Goal: Task Accomplishment & Management: Manage account settings

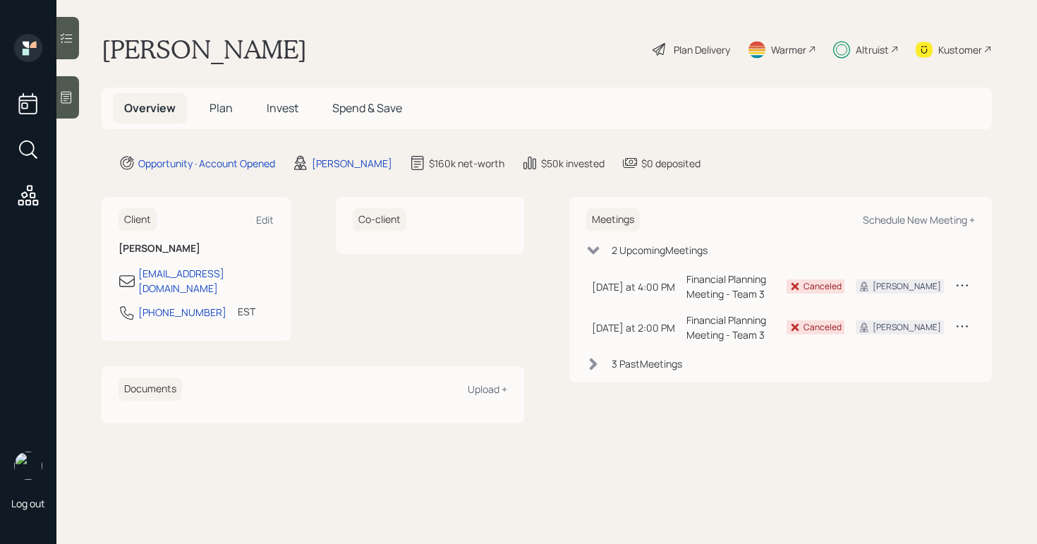
drag, startPoint x: 698, startPoint y: 71, endPoint x: 698, endPoint y: 59, distance: 12.7
click at [698, 71] on main "Christine Harrison Plan Delivery Warmer Altruist Kustomer Overview Plan Invest …" at bounding box center [546, 272] width 980 height 544
click at [698, 54] on div "Plan Delivery" at bounding box center [702, 49] width 56 height 15
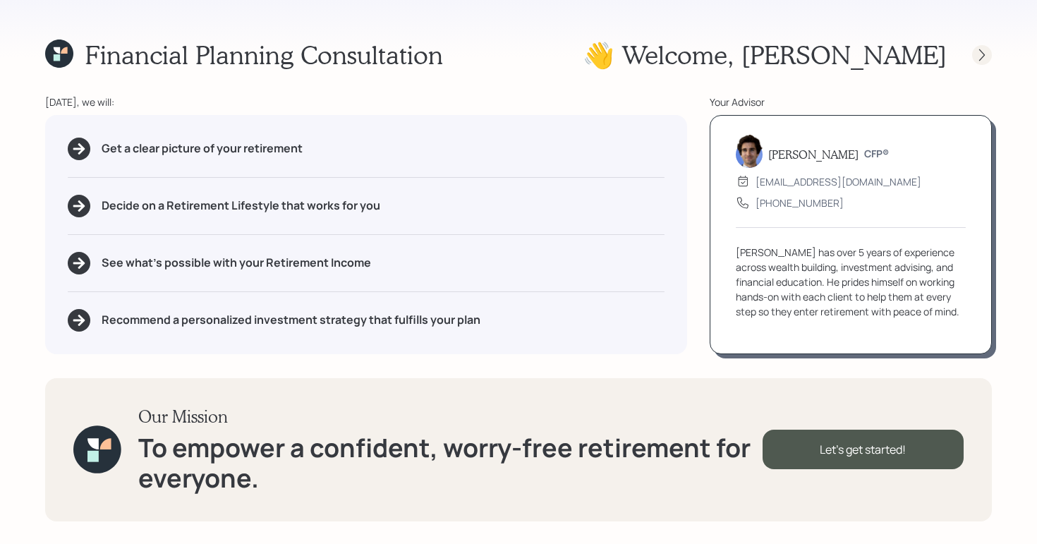
click at [987, 56] on icon at bounding box center [982, 55] width 14 height 14
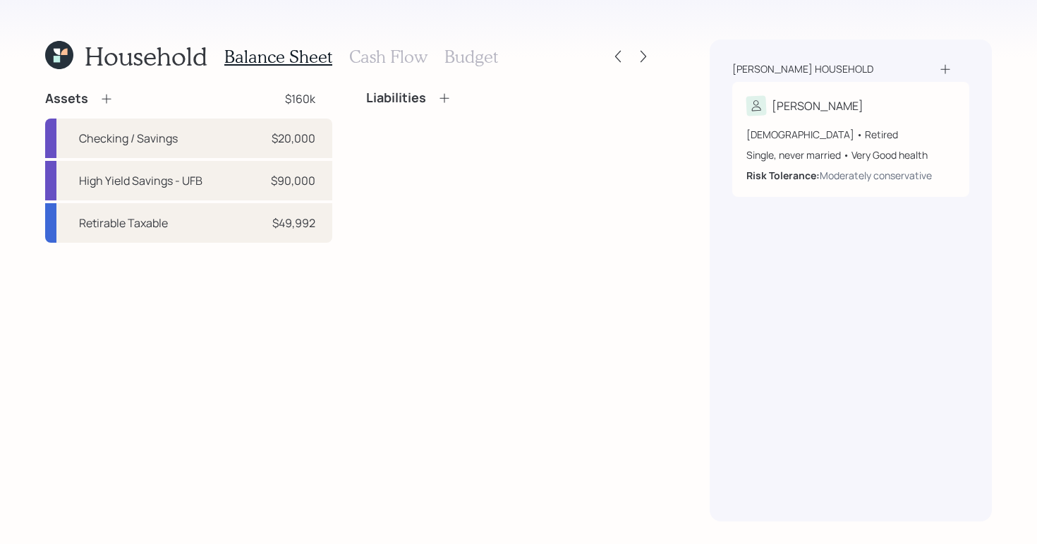
click at [384, 56] on h3 "Cash Flow" at bounding box center [388, 57] width 78 height 20
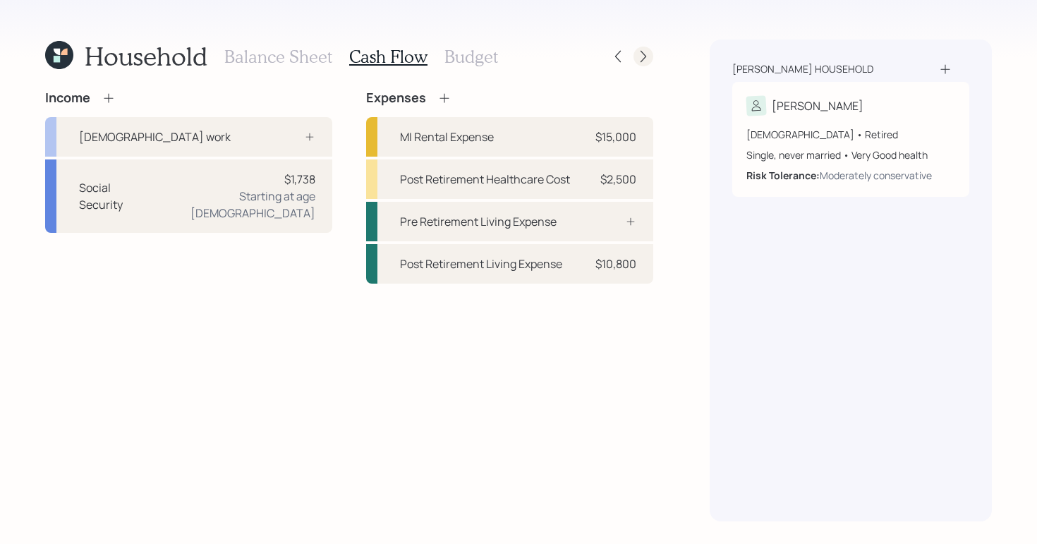
click at [650, 54] on div at bounding box center [643, 57] width 20 height 20
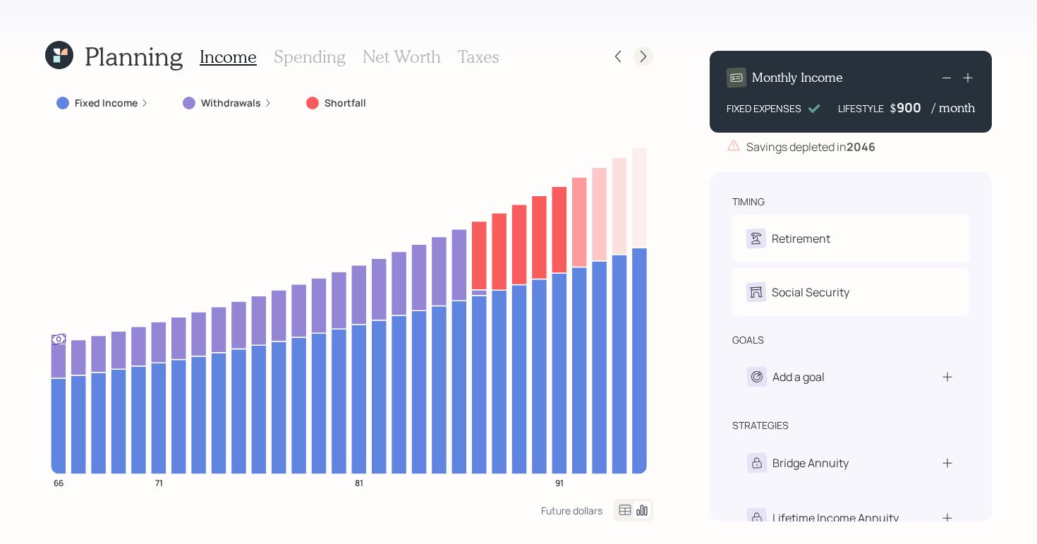
click at [645, 52] on icon at bounding box center [643, 56] width 14 height 14
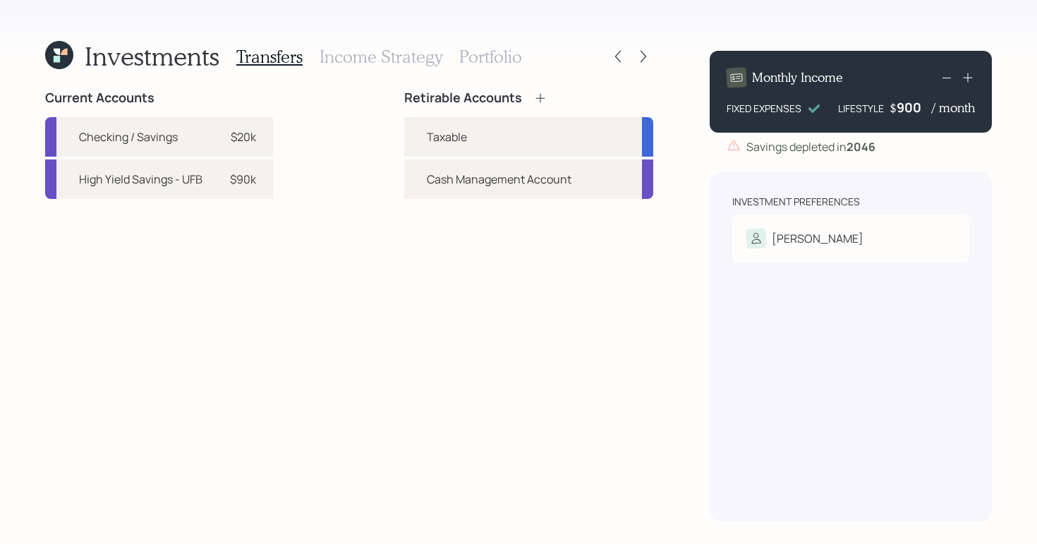
click at [487, 62] on h3 "Portfolio" at bounding box center [490, 57] width 63 height 20
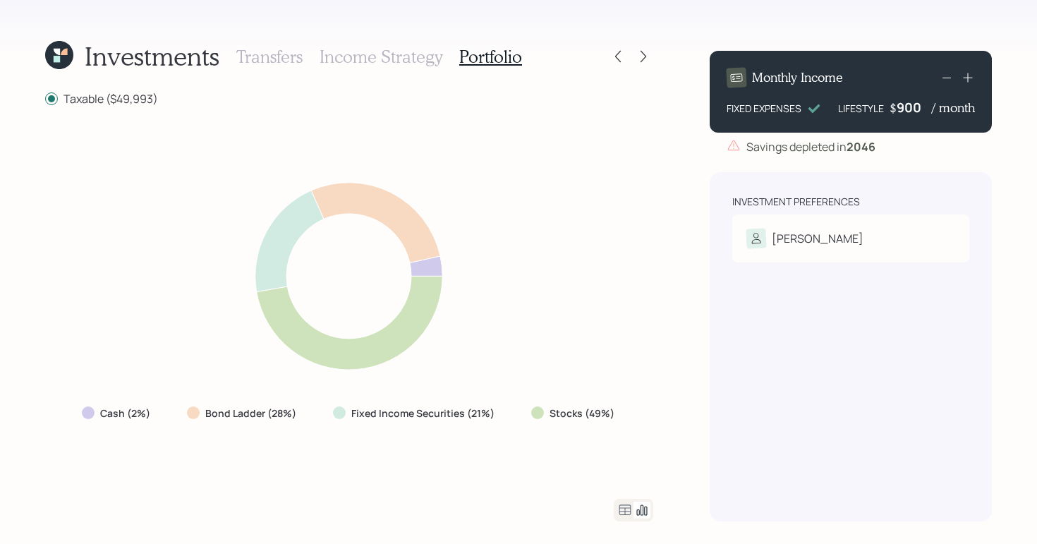
click at [631, 509] on icon at bounding box center [624, 509] width 17 height 17
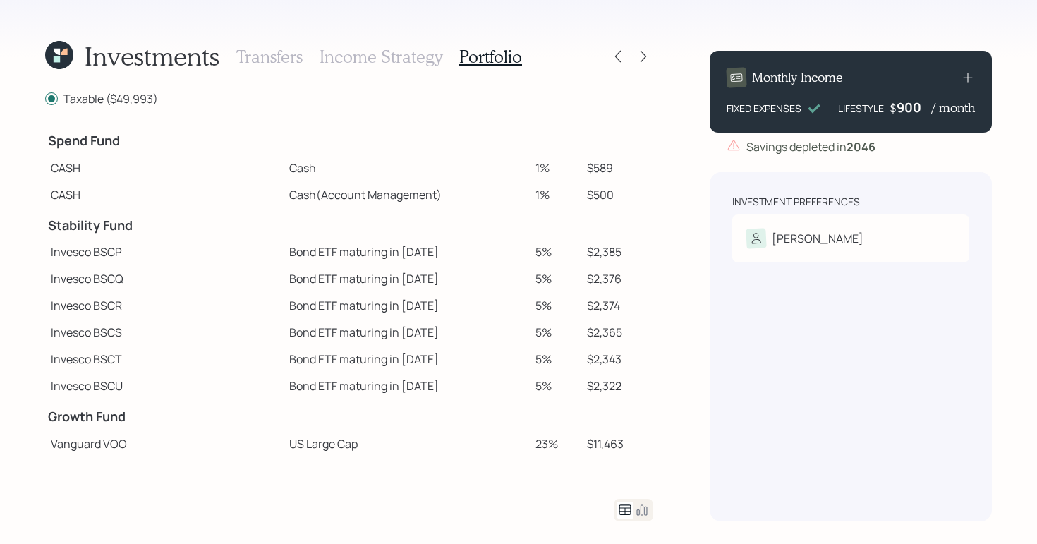
click at [61, 71] on div "Investments" at bounding box center [132, 56] width 174 height 30
click at [54, 98] on div at bounding box center [51, 98] width 7 height 7
click at [45, 99] on input "Taxable ($49,993)" at bounding box center [44, 99] width 1 height 1
click at [61, 57] on icon at bounding box center [59, 55] width 28 height 28
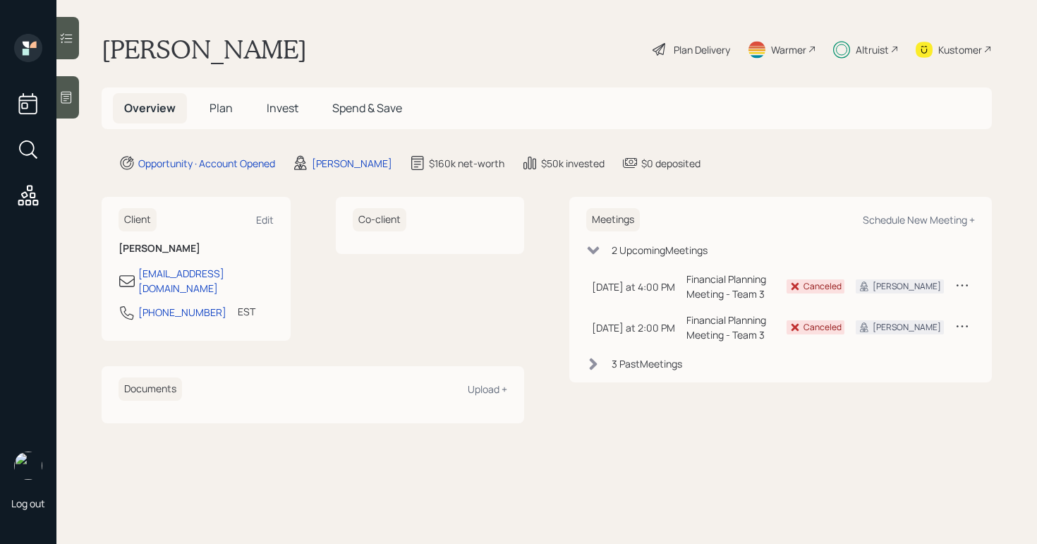
click at [277, 109] on span "Invest" at bounding box center [283, 108] width 32 height 16
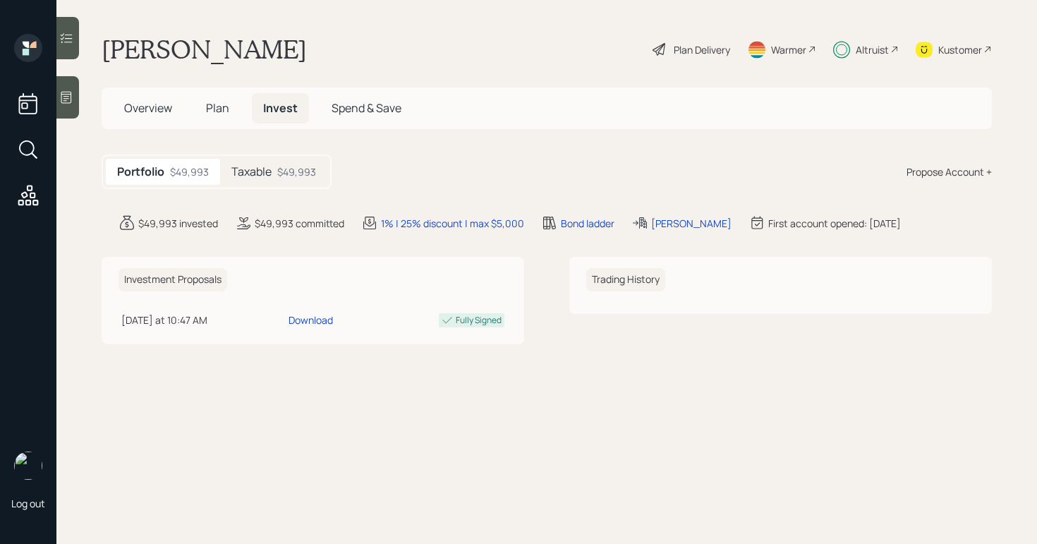
click at [274, 178] on div "Taxable $49,993" at bounding box center [273, 172] width 107 height 26
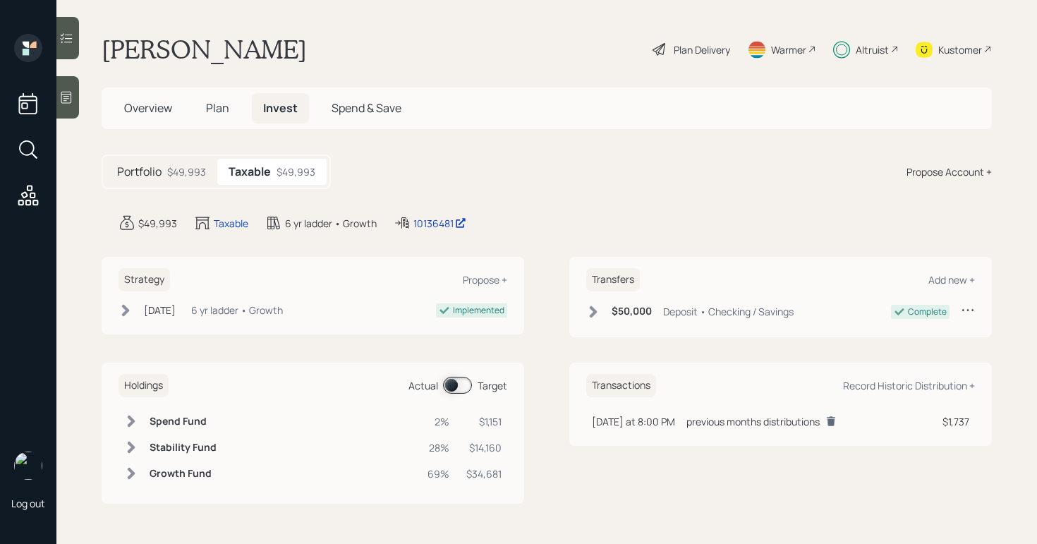
click at [453, 391] on span at bounding box center [457, 385] width 29 height 17
click at [131, 427] on icon at bounding box center [131, 421] width 14 height 14
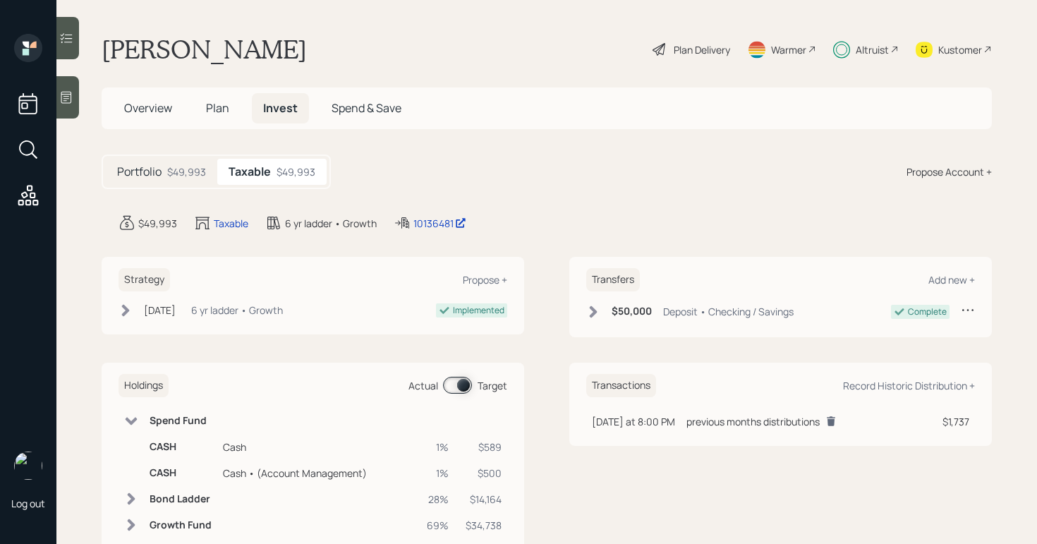
scroll to position [39, 0]
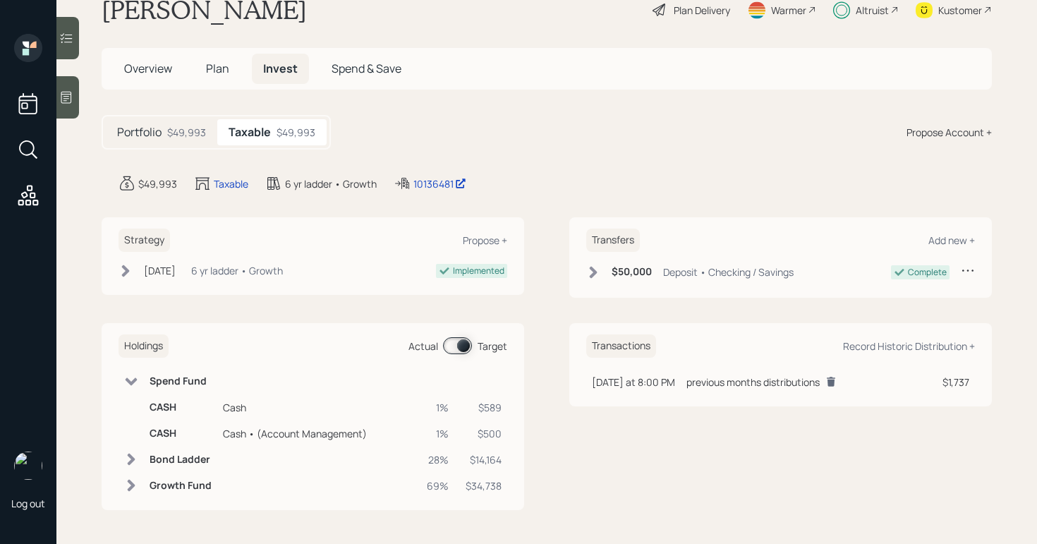
click at [697, 13] on div "Plan Delivery" at bounding box center [702, 10] width 56 height 15
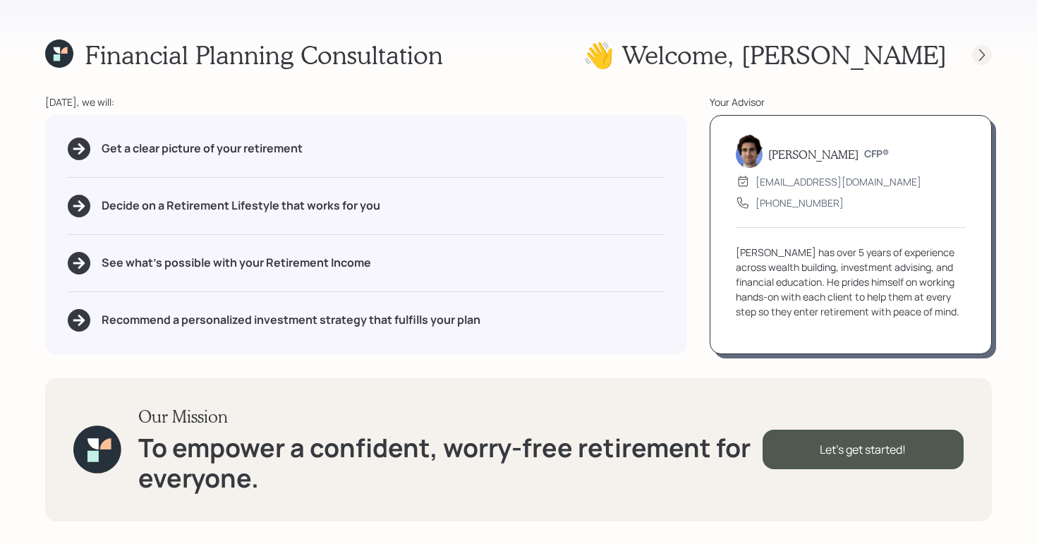
click at [988, 49] on icon at bounding box center [982, 55] width 14 height 14
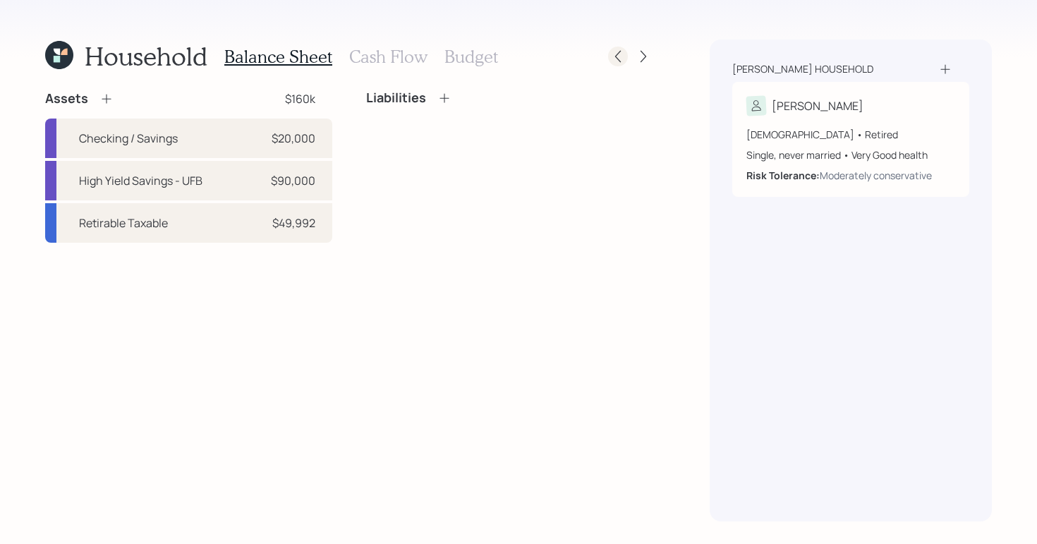
click at [613, 51] on icon at bounding box center [618, 56] width 14 height 14
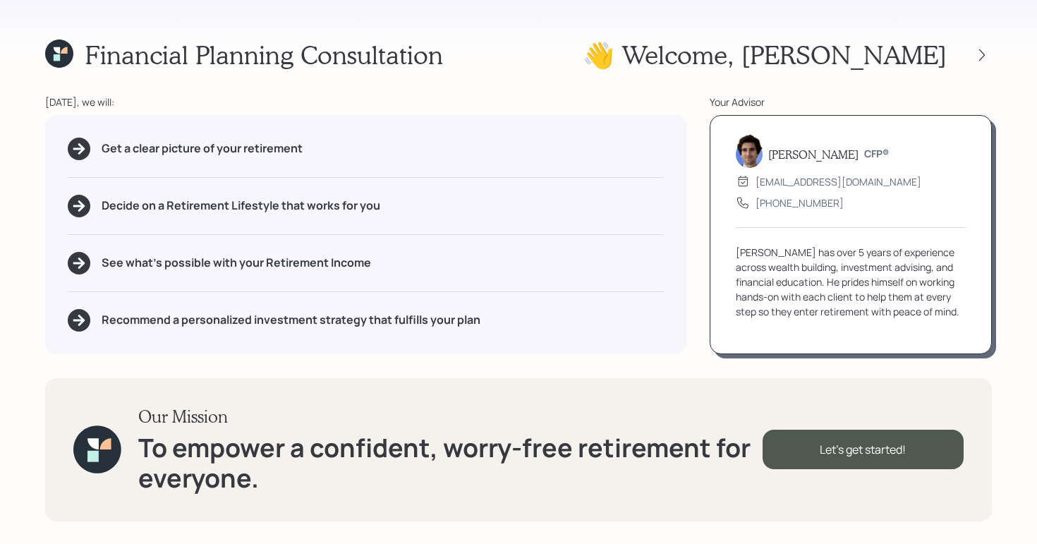
click at [66, 54] on icon at bounding box center [59, 53] width 28 height 28
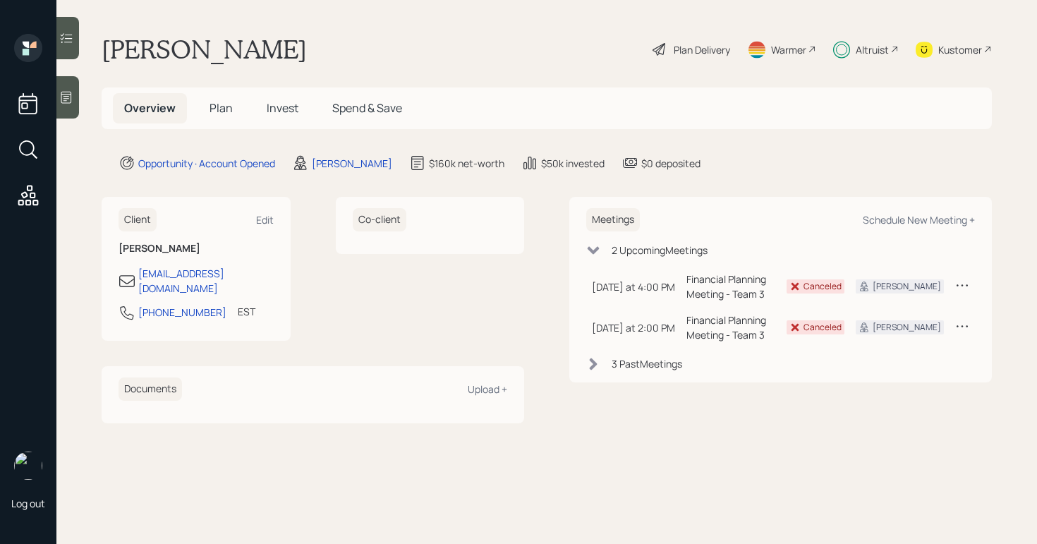
click at [272, 122] on h5 "Invest" at bounding box center [282, 108] width 54 height 30
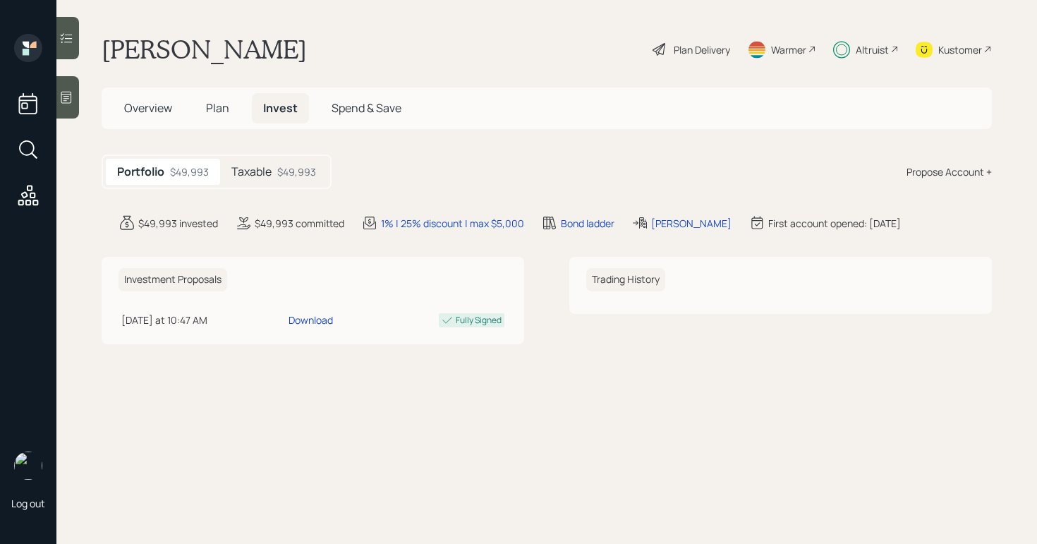
click at [262, 169] on h5 "Taxable" at bounding box center [251, 171] width 40 height 13
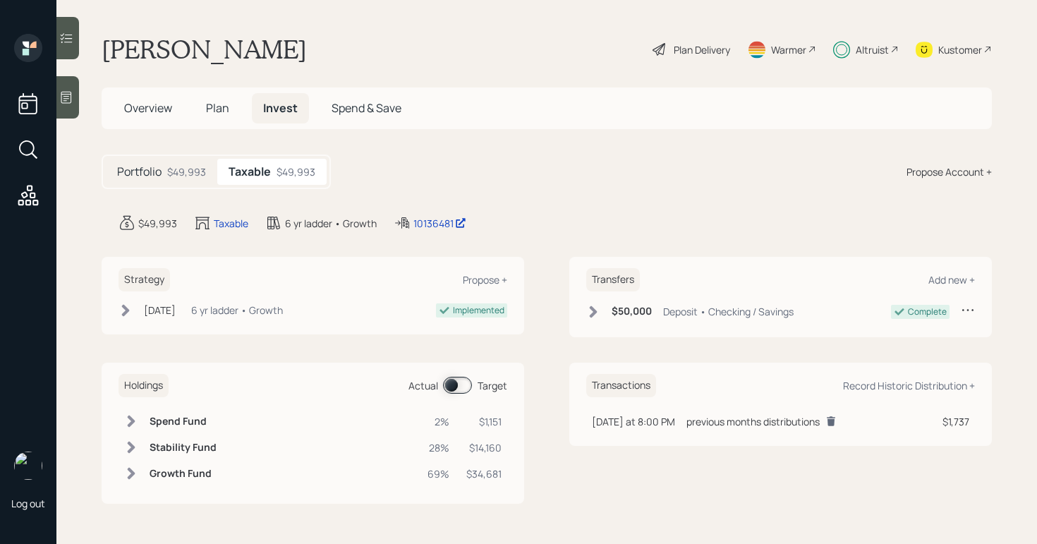
click at [719, 50] on div "Plan Delivery" at bounding box center [702, 49] width 56 height 15
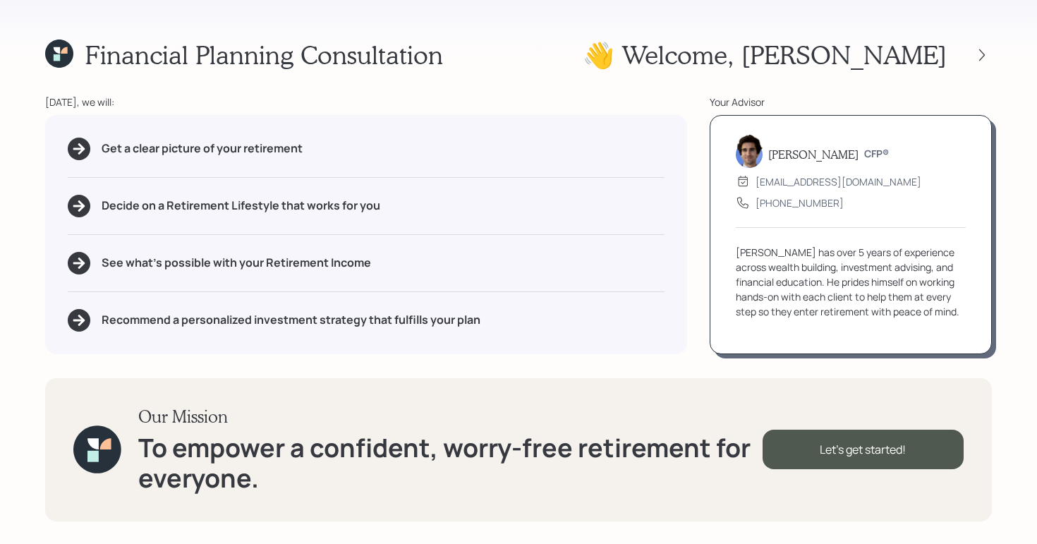
click at [966, 45] on div at bounding box center [968, 55] width 45 height 20
click at [973, 51] on div at bounding box center [982, 55] width 20 height 20
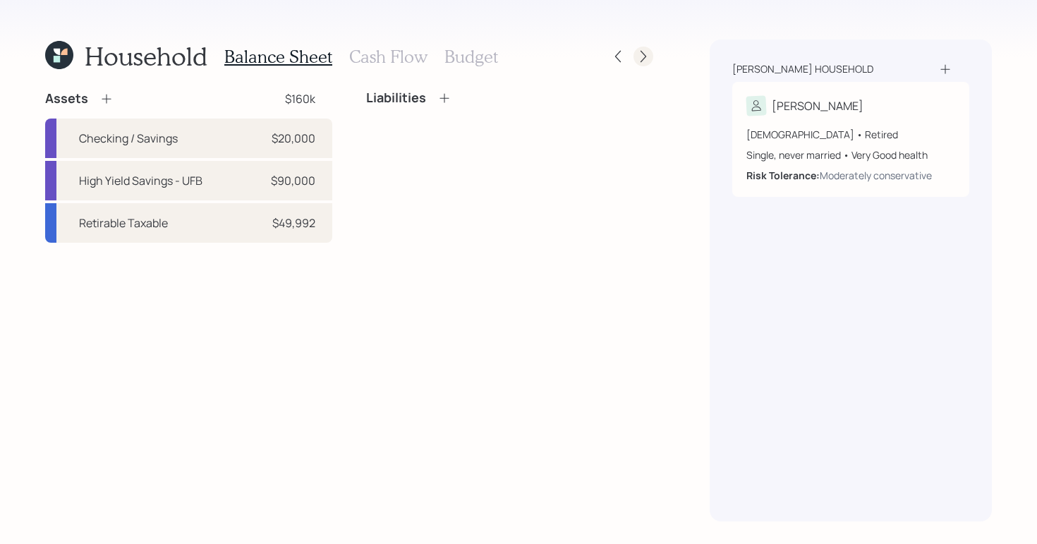
click at [638, 59] on icon at bounding box center [643, 56] width 14 height 14
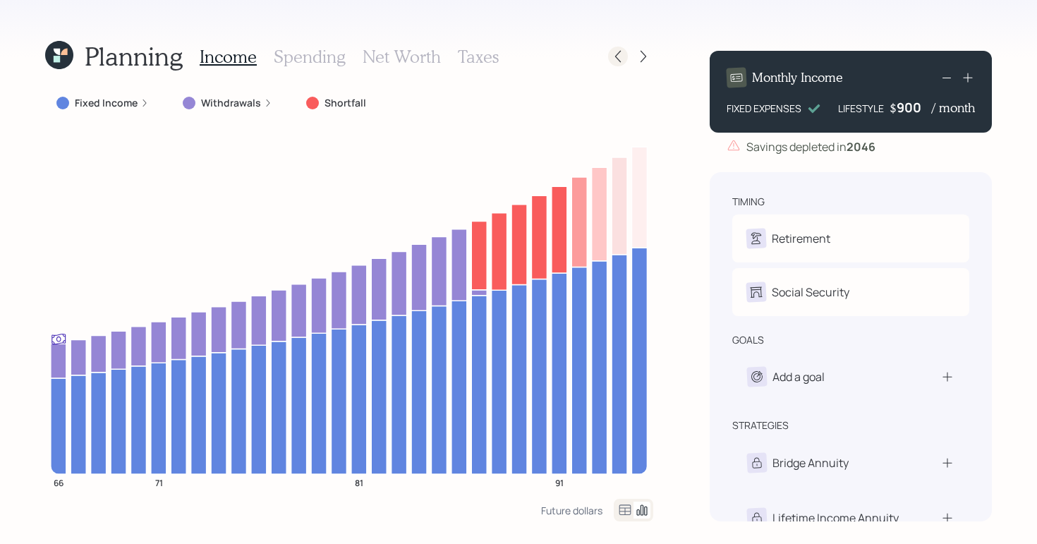
click at [617, 63] on div at bounding box center [618, 57] width 20 height 20
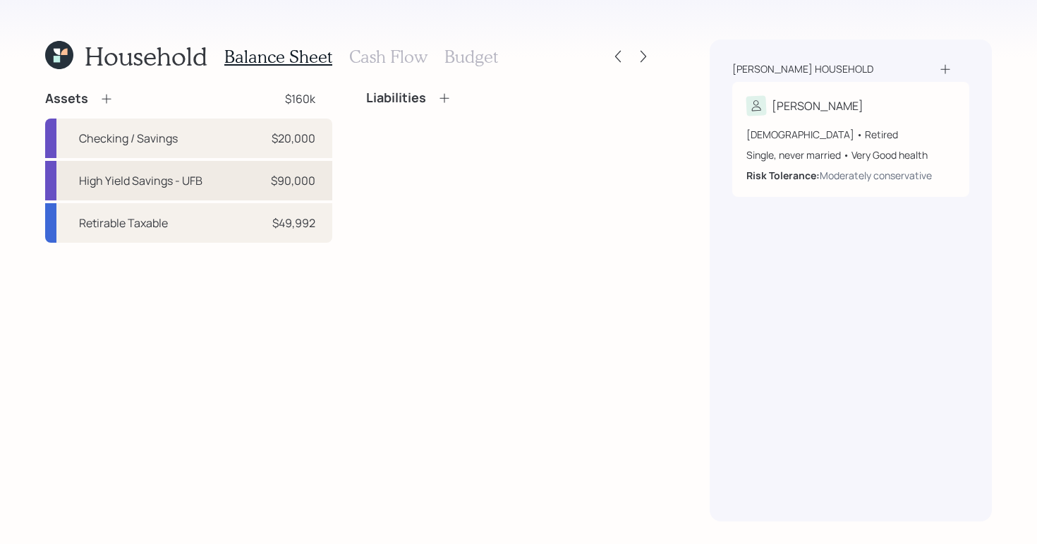
click at [256, 172] on div "High Yield Savings - UFB $90,000" at bounding box center [188, 180] width 287 height 39
select select "cash"
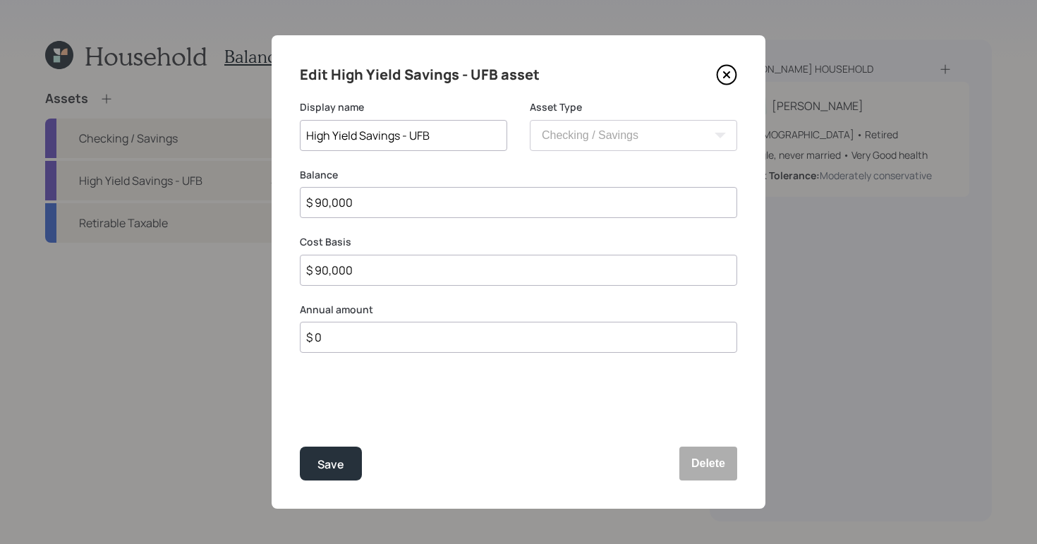
click at [722, 76] on icon at bounding box center [726, 74] width 21 height 21
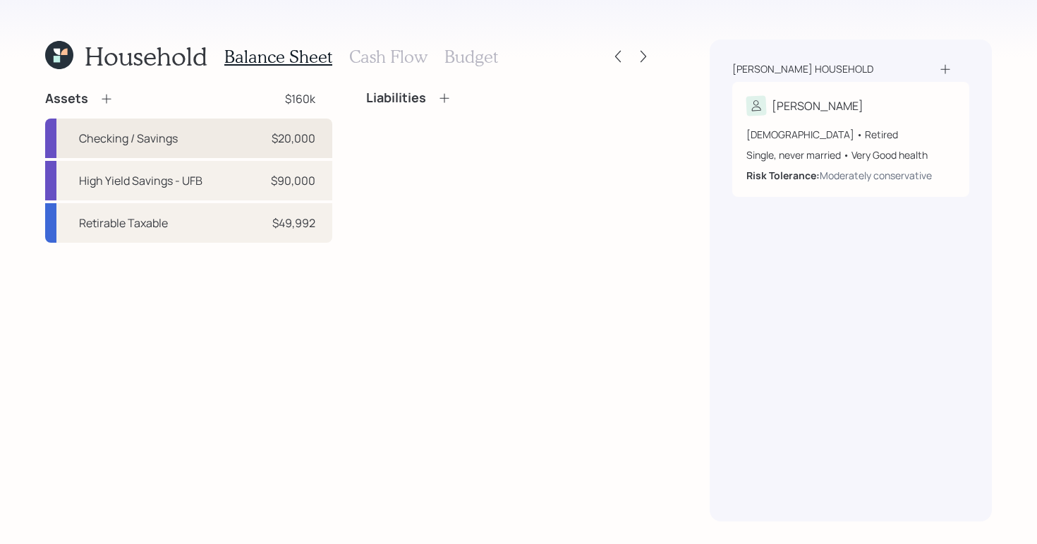
click at [220, 128] on div "Checking / Savings $20,000" at bounding box center [188, 137] width 287 height 39
select select "cash"
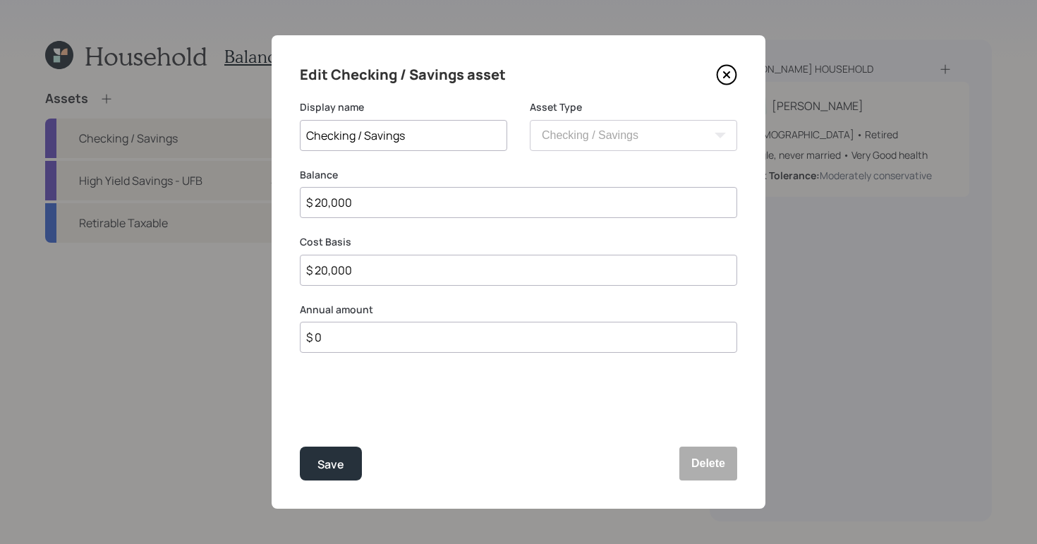
click at [733, 71] on icon at bounding box center [726, 74] width 21 height 21
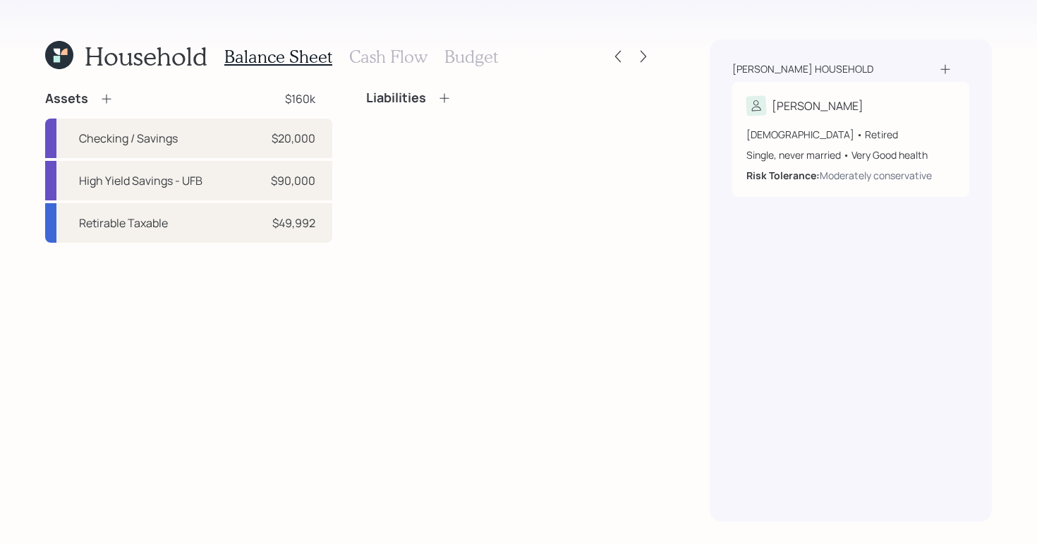
click at [73, 75] on div "Household Balance Sheet Cash Flow Budget Assets $160k Checking / Savings $20,00…" at bounding box center [349, 280] width 608 height 482
click at [66, 61] on icon at bounding box center [59, 55] width 28 height 28
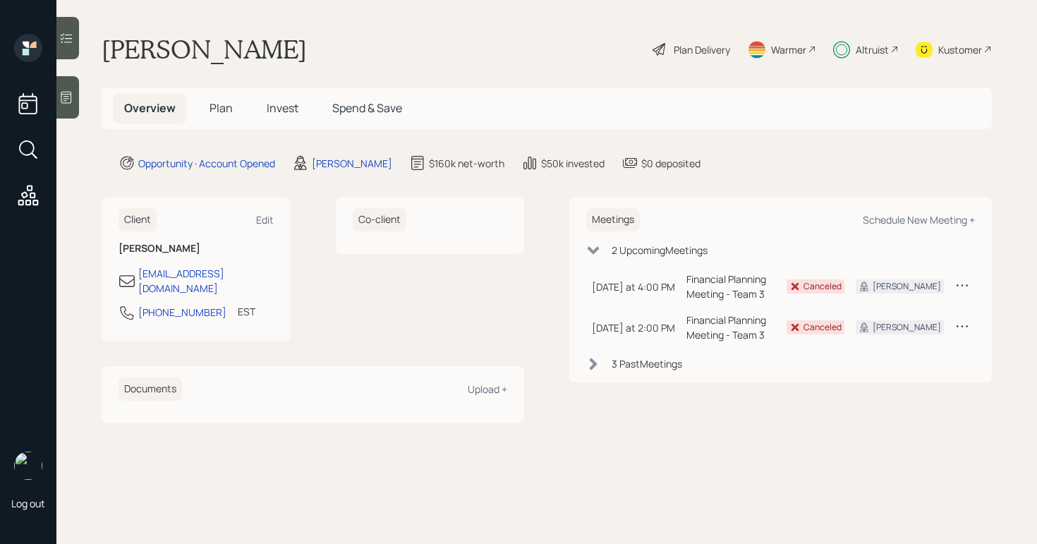
click at [285, 106] on span "Invest" at bounding box center [283, 108] width 32 height 16
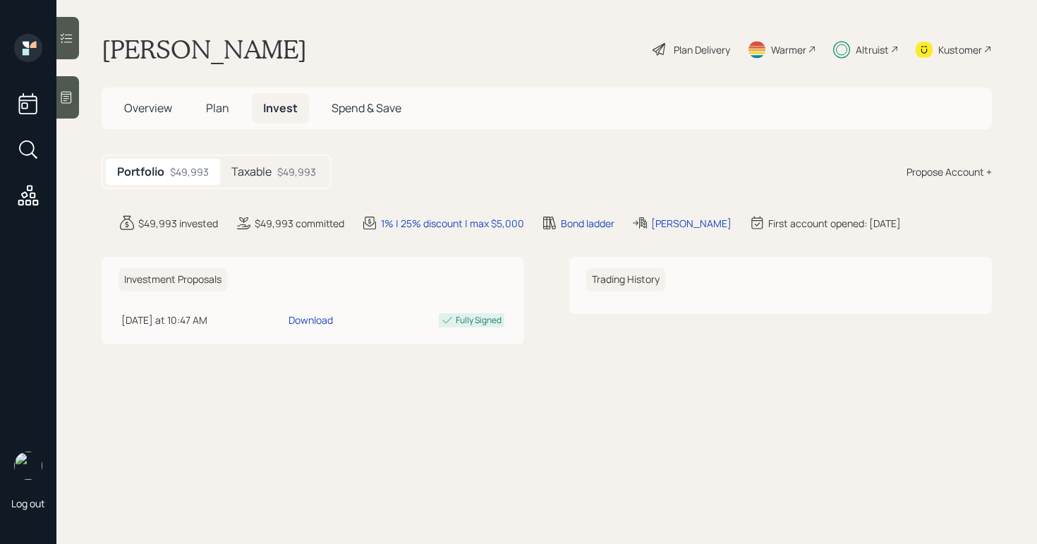
click at [268, 165] on h5 "Taxable" at bounding box center [251, 171] width 40 height 13
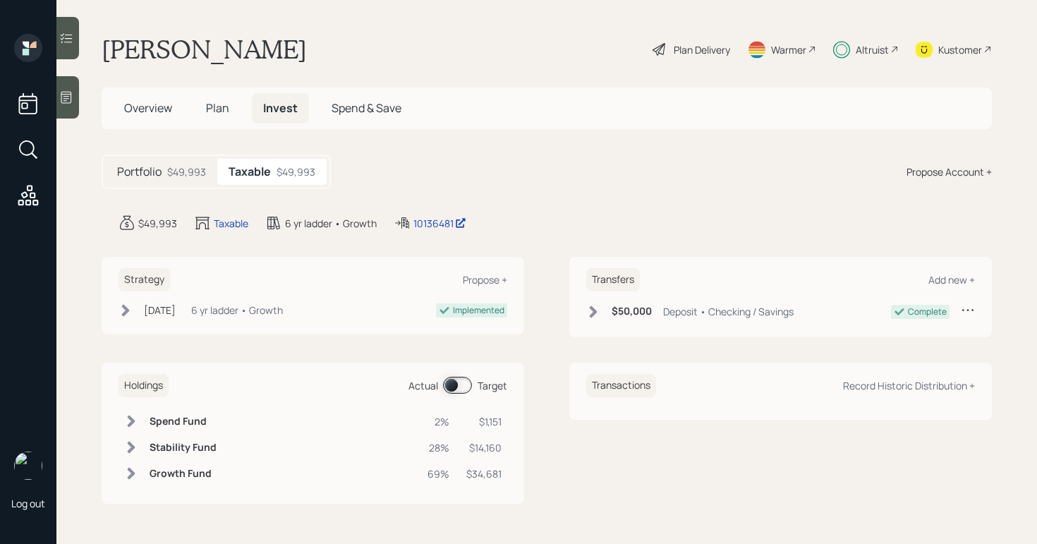
click at [455, 384] on span at bounding box center [457, 385] width 29 height 17
click at [190, 413] on td "Spend Fund" at bounding box center [180, 421] width 73 height 26
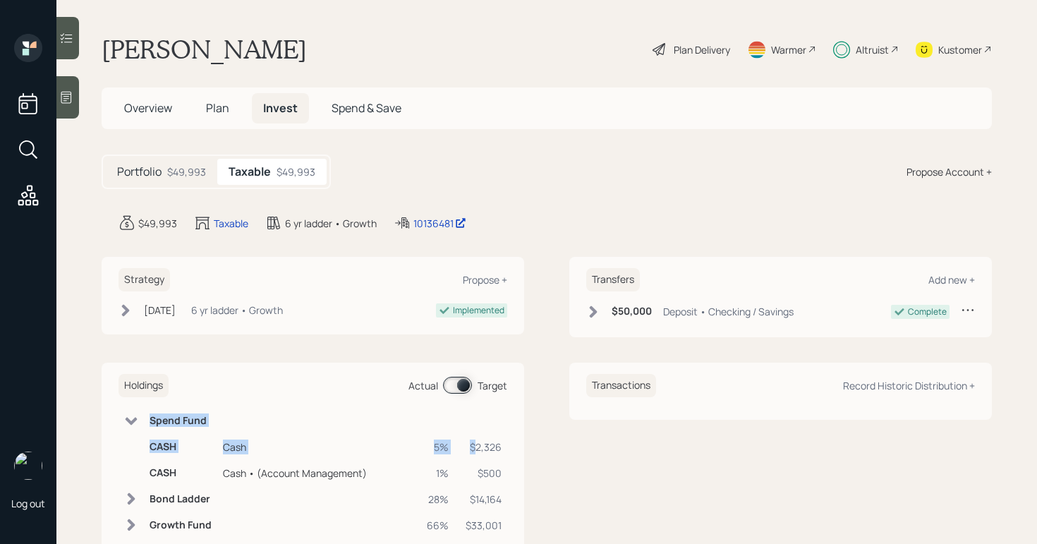
drag, startPoint x: 507, startPoint y: 448, endPoint x: 473, endPoint y: 448, distance: 33.9
click at [473, 448] on div "Holdings Actual Target Spend Fund CASH Cash 5% $2,326 CASH Cash • (Account Mana…" at bounding box center [313, 456] width 422 height 187
click at [473, 448] on div "$2,326" at bounding box center [483, 446] width 36 height 15
drag, startPoint x: 502, startPoint y: 446, endPoint x: 462, endPoint y: 442, distance: 40.4
click at [462, 442] on td "$2,326" at bounding box center [483, 447] width 47 height 26
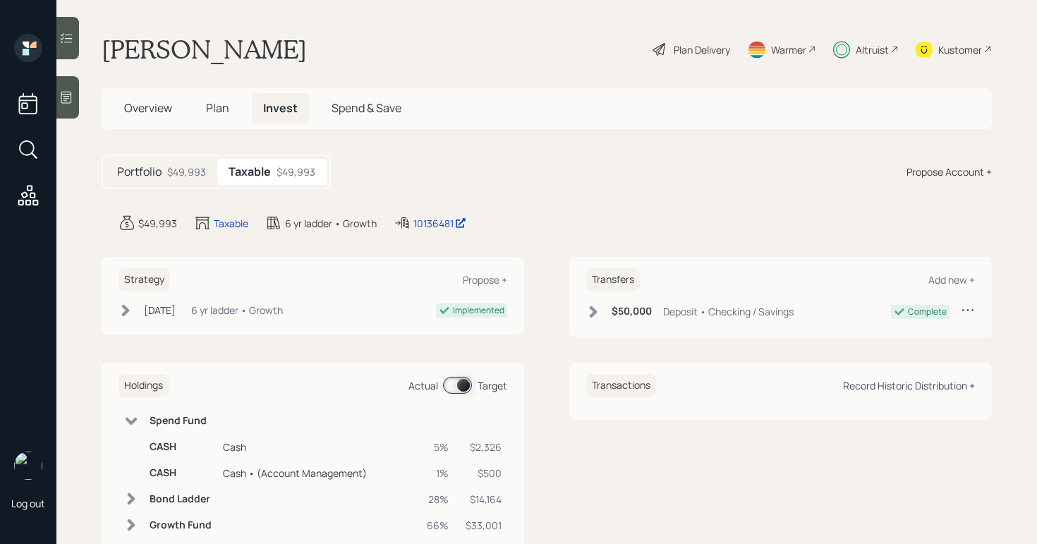
click at [897, 387] on div "Record Historic Distribution +" at bounding box center [909, 385] width 132 height 13
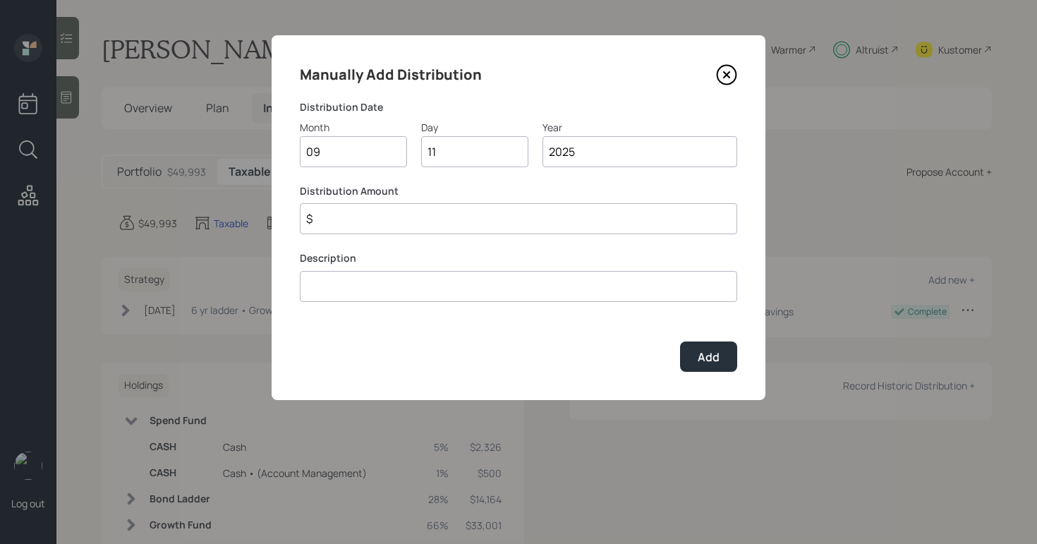
click at [413, 212] on input "$" at bounding box center [518, 218] width 437 height 31
type input "$ 1,745"
click at [417, 293] on input at bounding box center [518, 286] width 437 height 31
type input "already distributed"
click at [705, 352] on div "Add" at bounding box center [709, 357] width 22 height 16
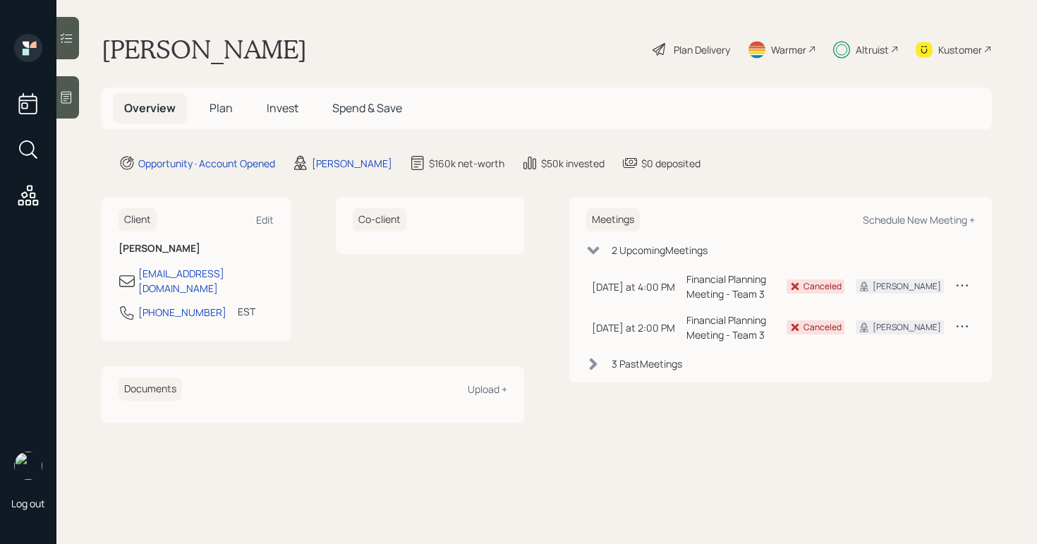
click at [270, 114] on span "Invest" at bounding box center [283, 108] width 32 height 16
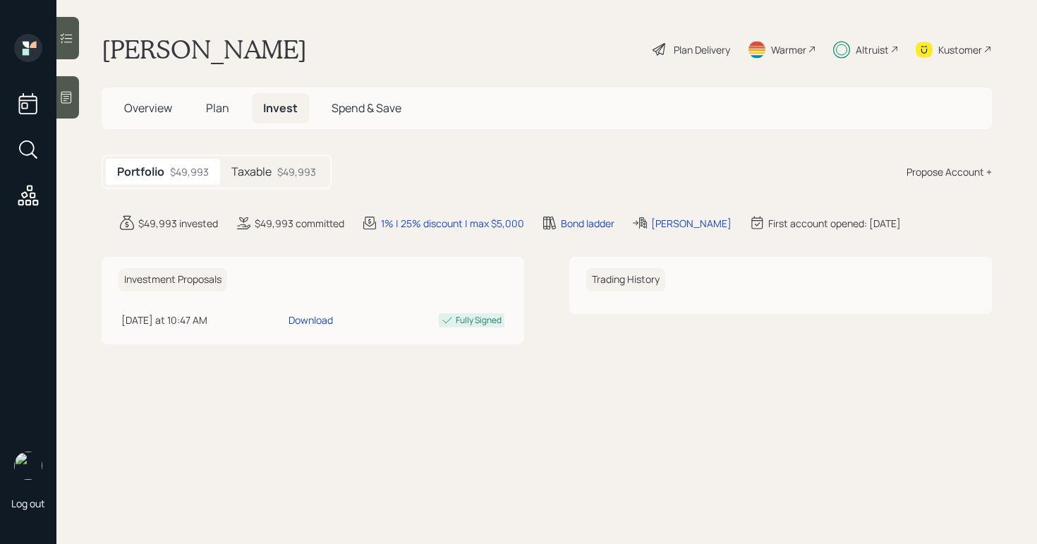
click at [227, 114] on span "Plan" at bounding box center [217, 108] width 23 height 16
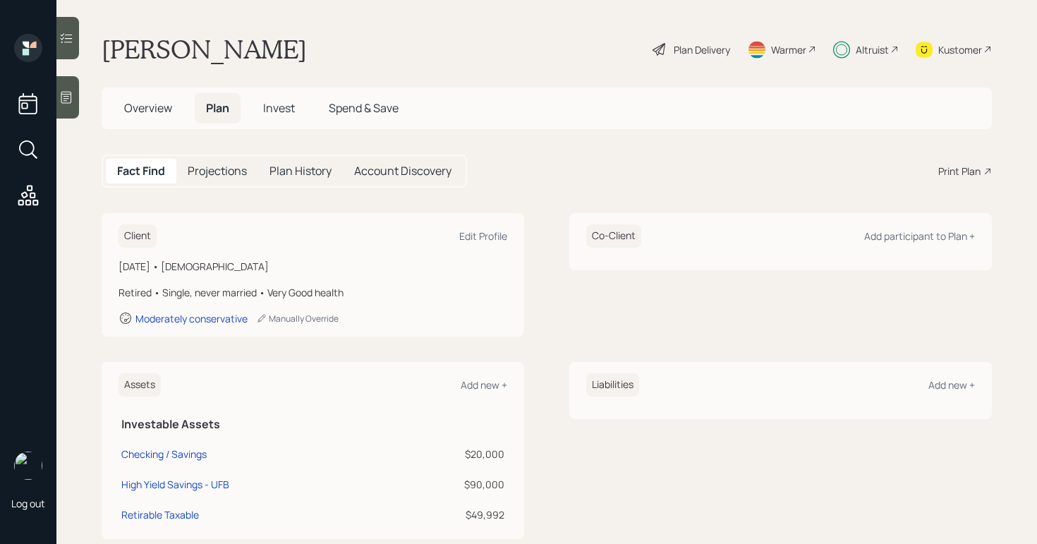
click at [156, 114] on span "Overview" at bounding box center [148, 108] width 48 height 16
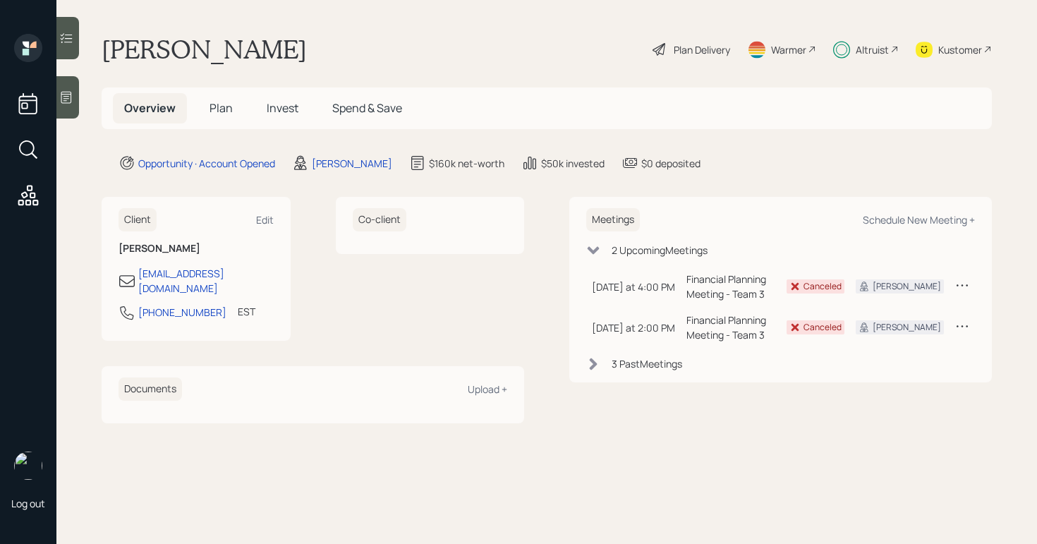
click at [281, 104] on span "Invest" at bounding box center [283, 108] width 32 height 16
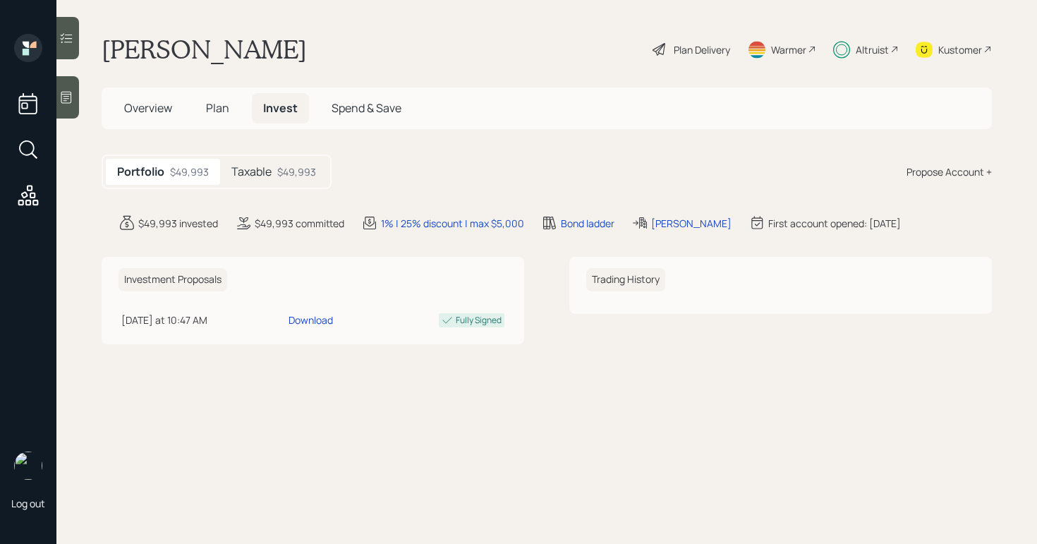
click at [291, 162] on div "Taxable $49,993" at bounding box center [273, 172] width 107 height 26
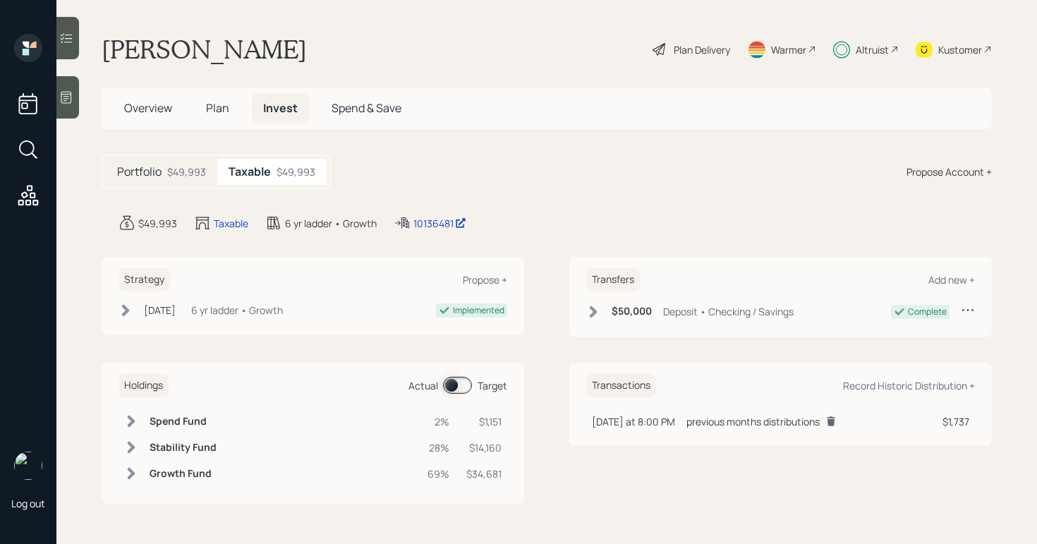
click at [473, 386] on div "Actual Target" at bounding box center [457, 385] width 99 height 17
click at [460, 382] on span at bounding box center [457, 385] width 29 height 17
click at [459, 382] on span at bounding box center [457, 385] width 29 height 17
click at [158, 424] on h6 "Spend Fund" at bounding box center [181, 421] width 62 height 12
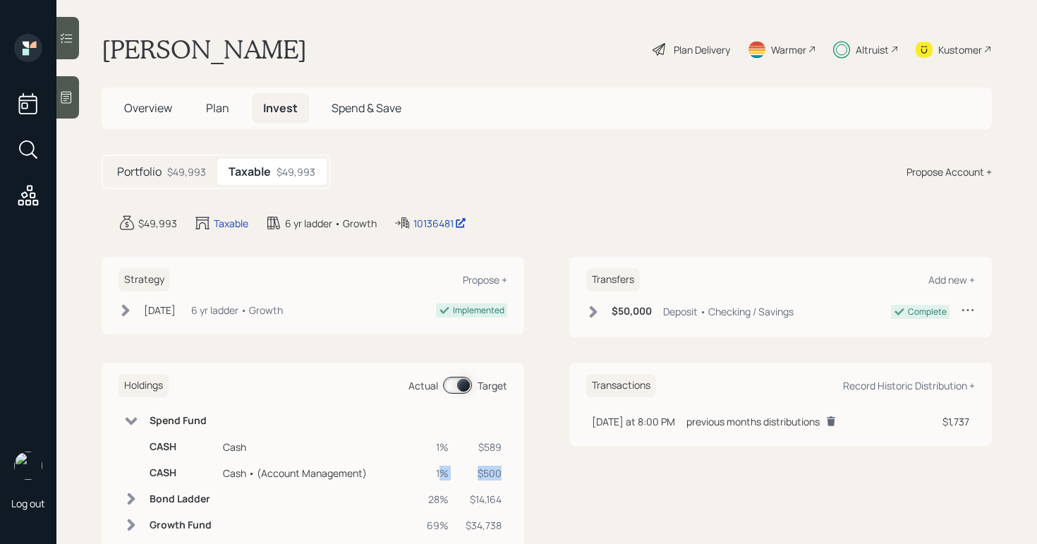
drag, startPoint x: 506, startPoint y: 472, endPoint x: 442, endPoint y: 473, distance: 63.5
click at [442, 473] on tr "CASH Cash • (Account Management) 1% $500" at bounding box center [312, 473] width 389 height 26
click at [503, 473] on td "$500" at bounding box center [483, 473] width 47 height 26
drag, startPoint x: 503, startPoint y: 472, endPoint x: 458, endPoint y: 472, distance: 45.1
click at [458, 472] on tr "CASH Cash • (Account Management) 1% $500" at bounding box center [312, 473] width 389 height 26
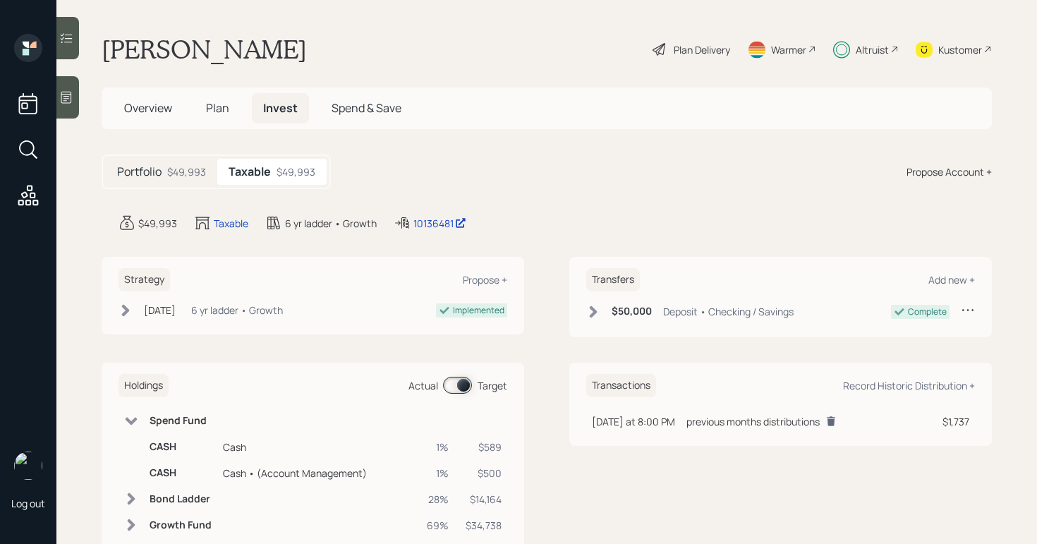
click at [835, 422] on icon at bounding box center [831, 421] width 8 height 9
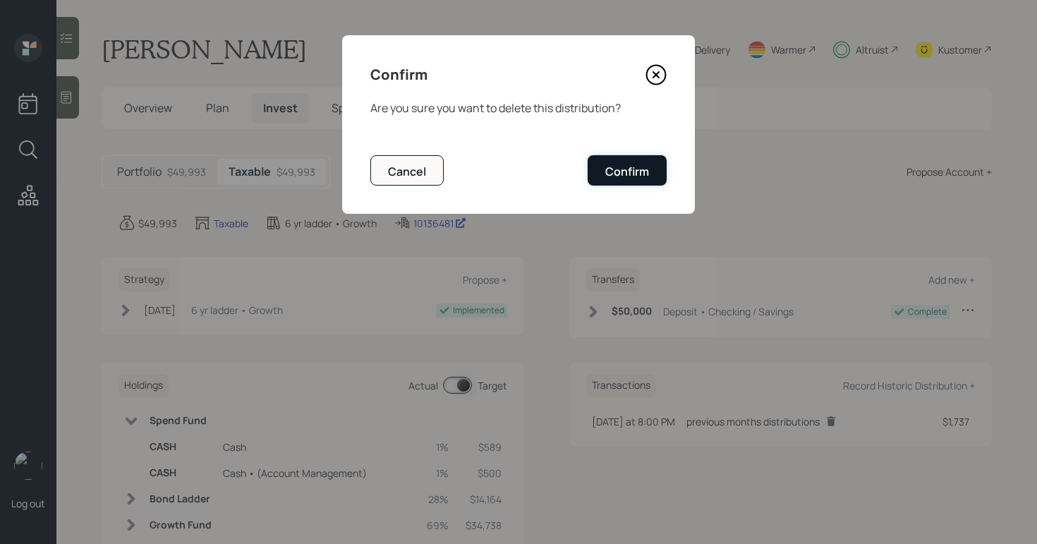
click at [631, 176] on div "Confirm" at bounding box center [627, 172] width 44 height 16
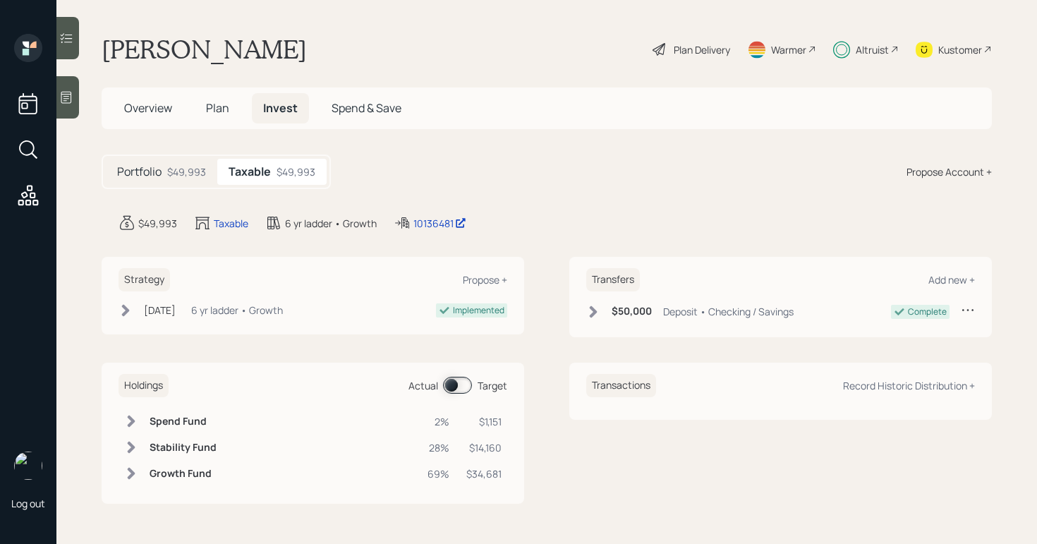
click at [451, 385] on span at bounding box center [457, 385] width 29 height 17
drag, startPoint x: 515, startPoint y: 418, endPoint x: 467, endPoint y: 417, distance: 48.0
click at [467, 417] on div "Holdings Actual Target Spend Fund 6% $2,825 Bond Ladder 28% $14,164 Growth Fund…" at bounding box center [313, 433] width 422 height 141
click at [467, 417] on div "$2,825" at bounding box center [483, 421] width 36 height 15
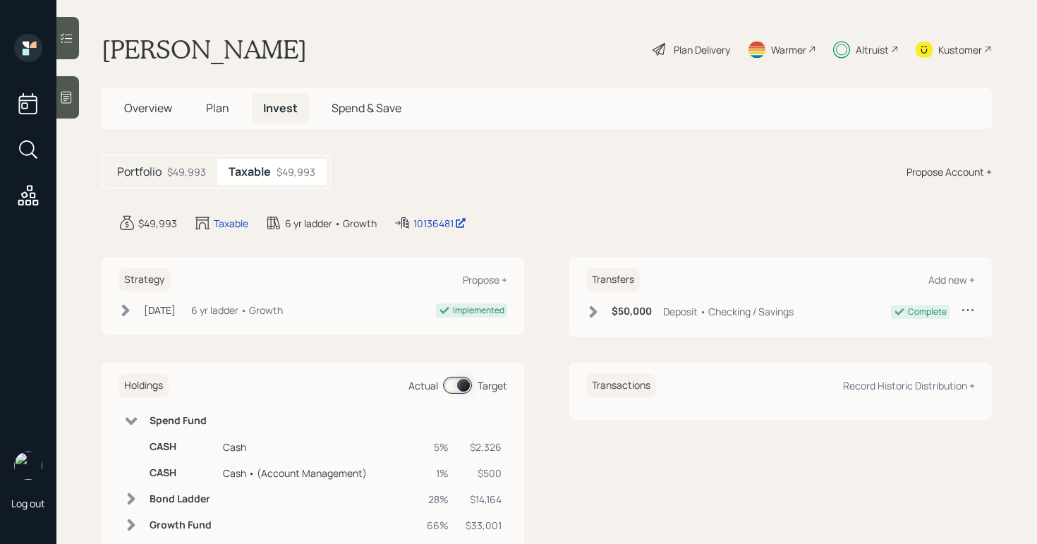
scroll to position [39, 0]
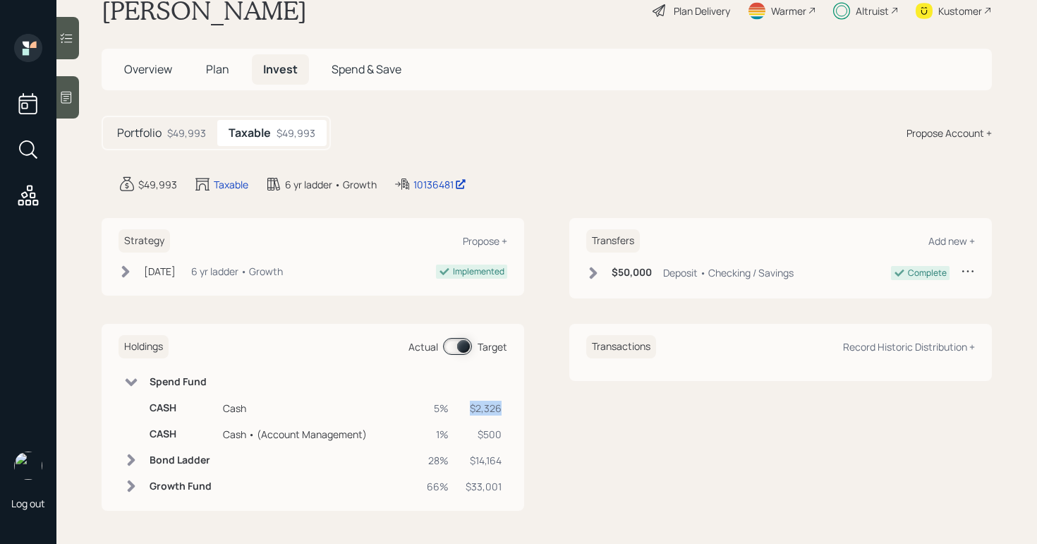
drag, startPoint x: 506, startPoint y: 403, endPoint x: 465, endPoint y: 412, distance: 41.8
click at [465, 412] on td "$2,326" at bounding box center [483, 408] width 47 height 26
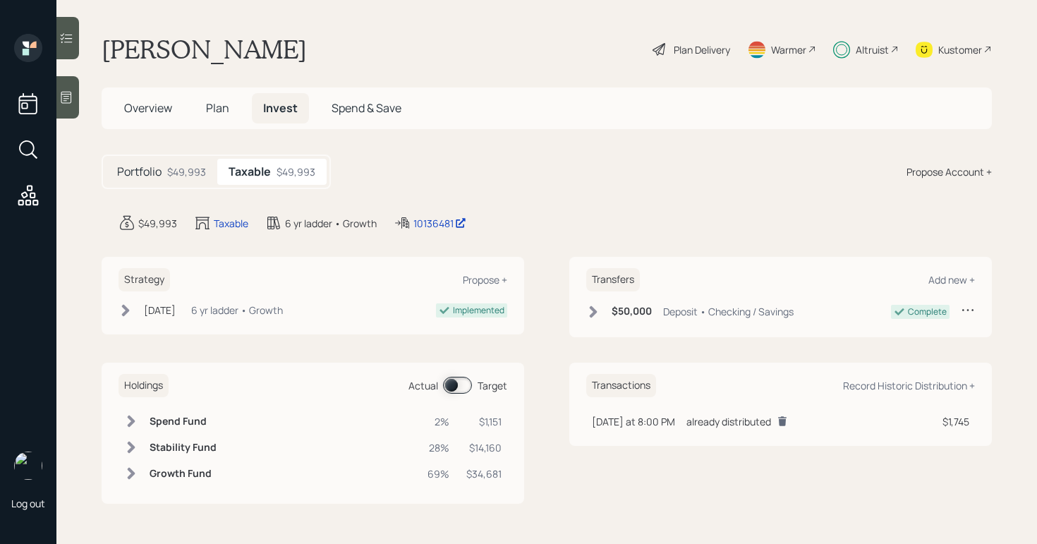
click at [459, 395] on div "Holdings Actual Target" at bounding box center [312, 385] width 389 height 23
click at [459, 389] on span at bounding box center [457, 385] width 29 height 17
click at [131, 416] on icon at bounding box center [131, 421] width 14 height 14
